Goal: Find specific page/section: Find specific page/section

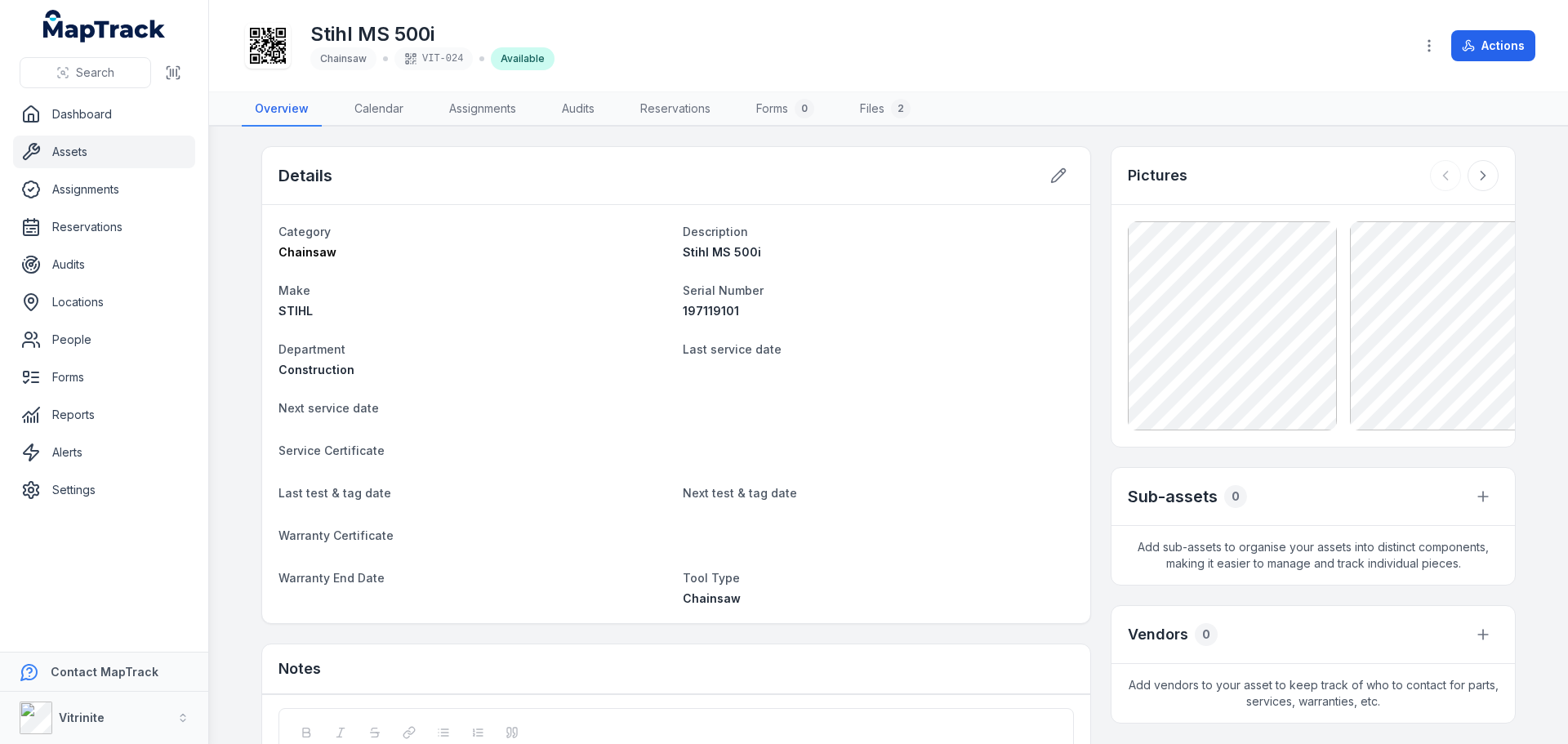
click at [72, 145] on link "Assets" at bounding box center [105, 152] width 182 height 33
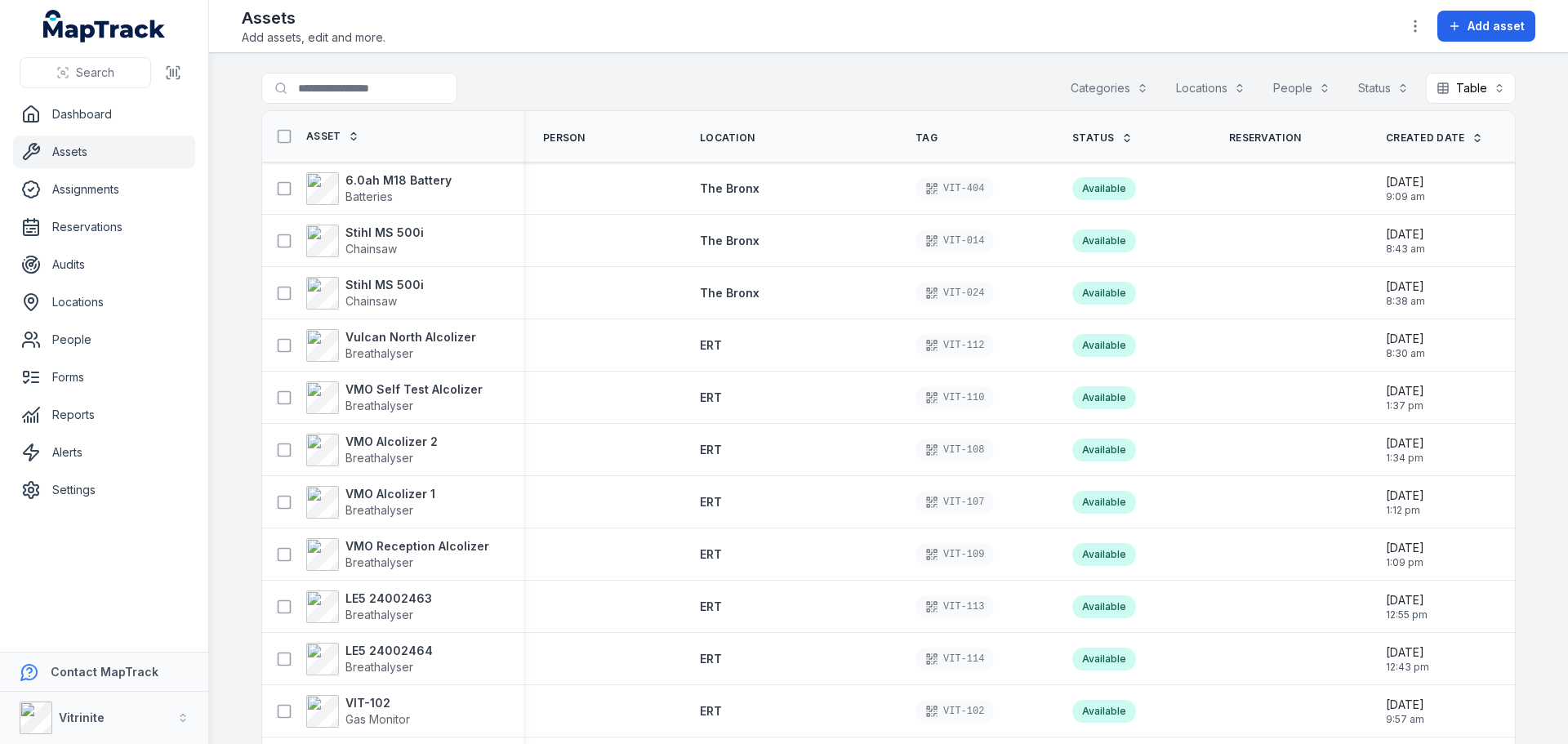
click at [1122, 139] on icon at bounding box center [1127, 138] width 12 height 12
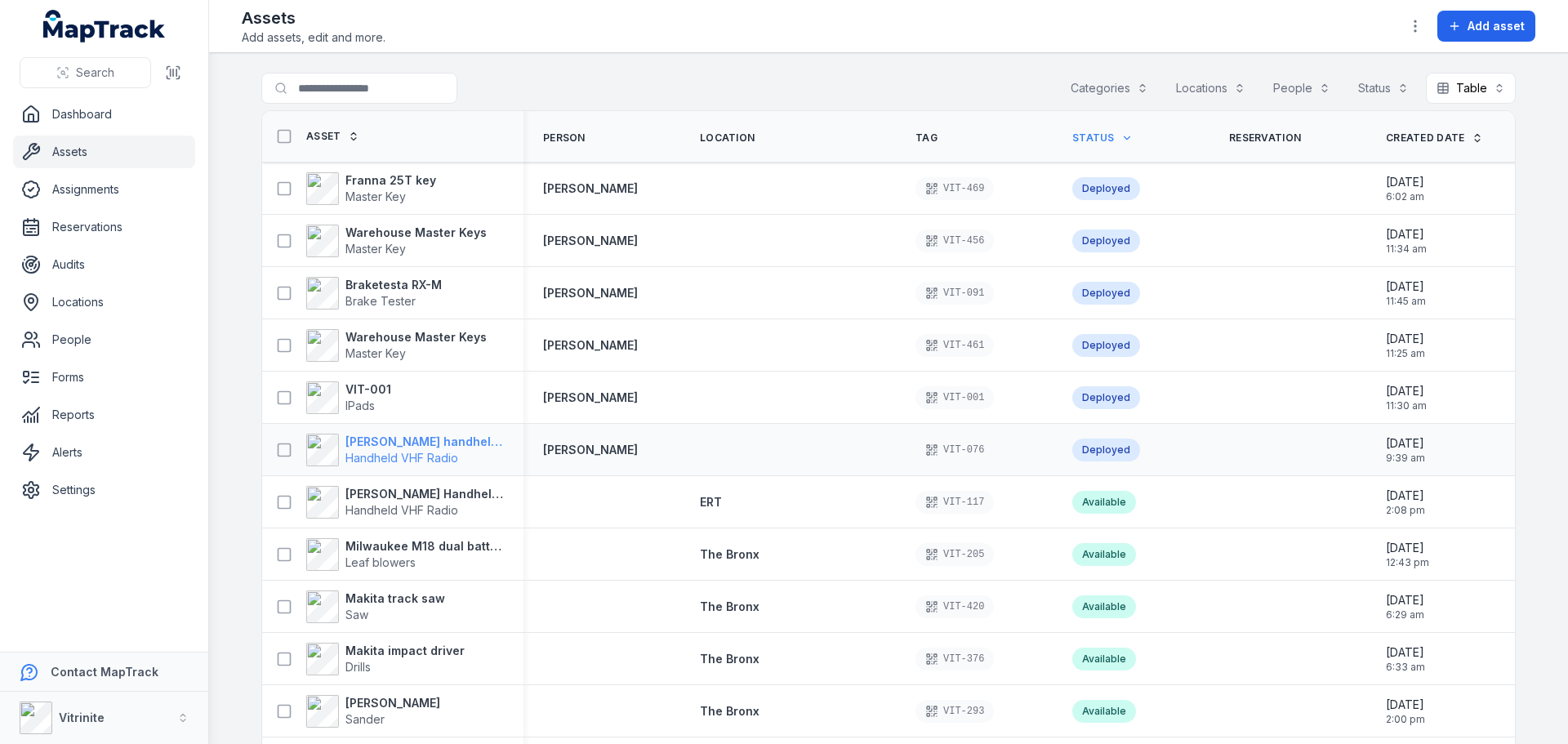
click at [355, 437] on strong "[PERSON_NAME] handheld VHF radio" at bounding box center [424, 442] width 158 height 16
